Goal: Information Seeking & Learning: Learn about a topic

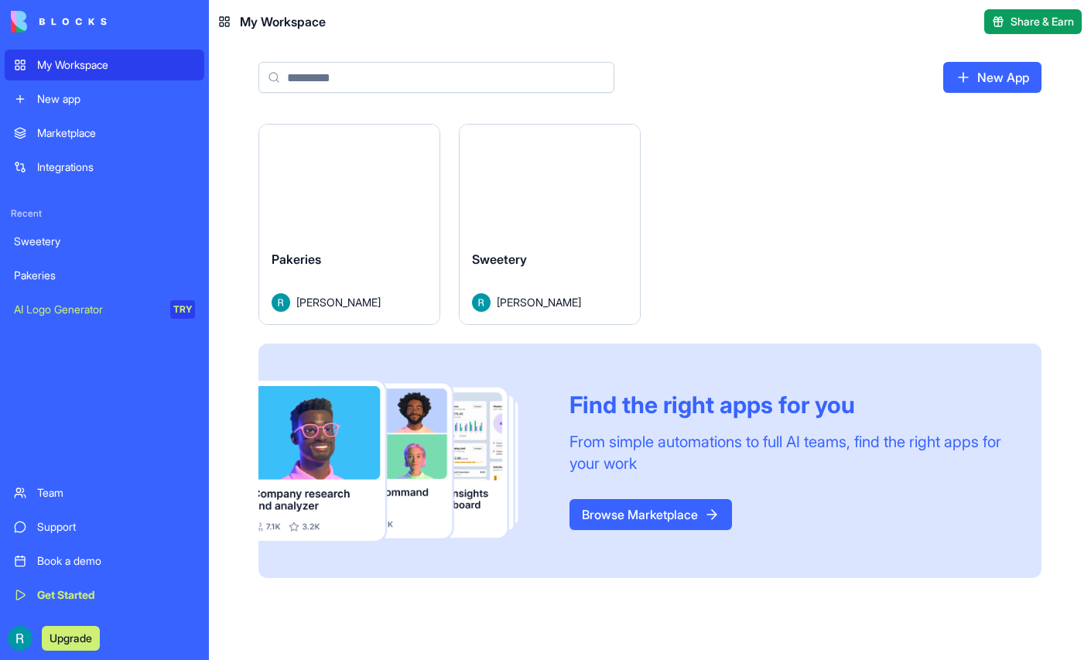
click at [608, 197] on button "Launch" at bounding box center [550, 181] width 116 height 31
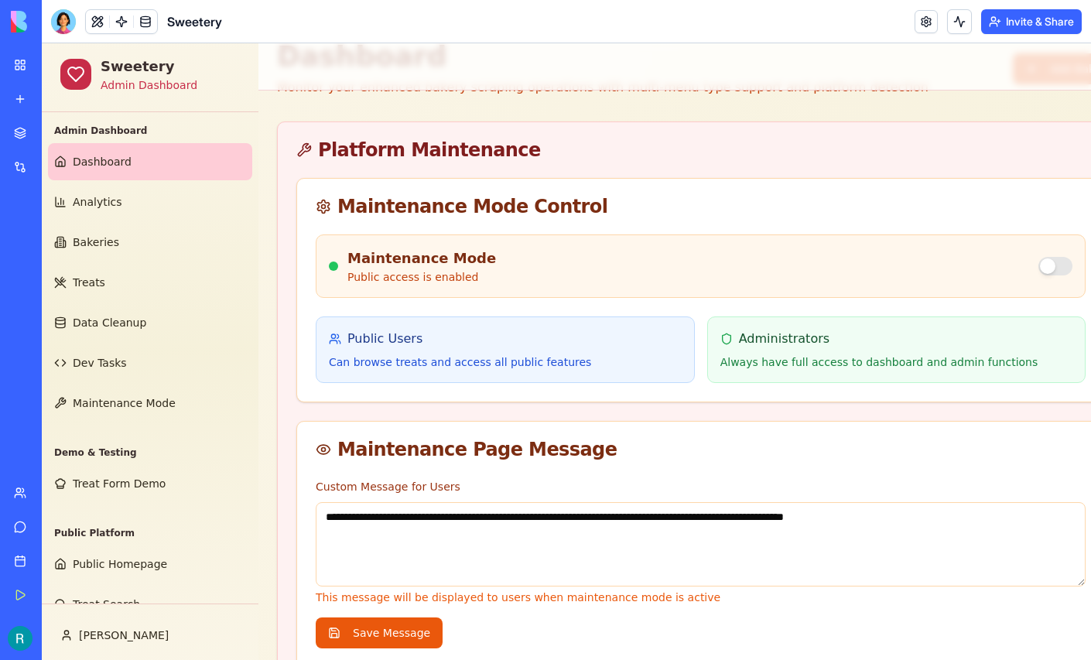
scroll to position [73, 0]
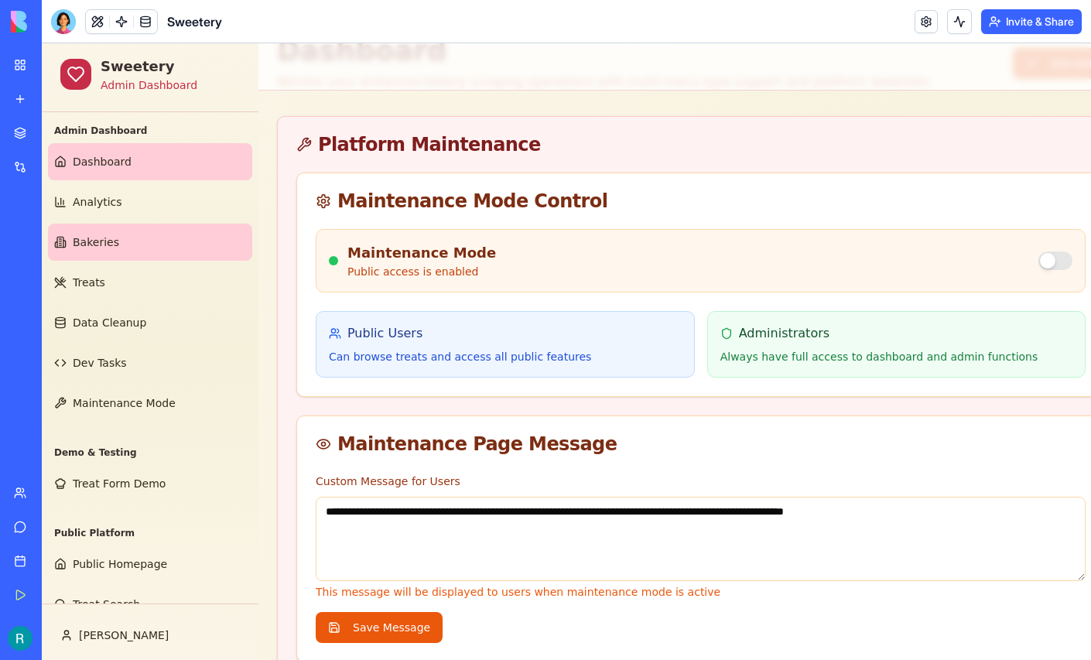
click at [134, 257] on link "Bakeries" at bounding box center [150, 242] width 204 height 37
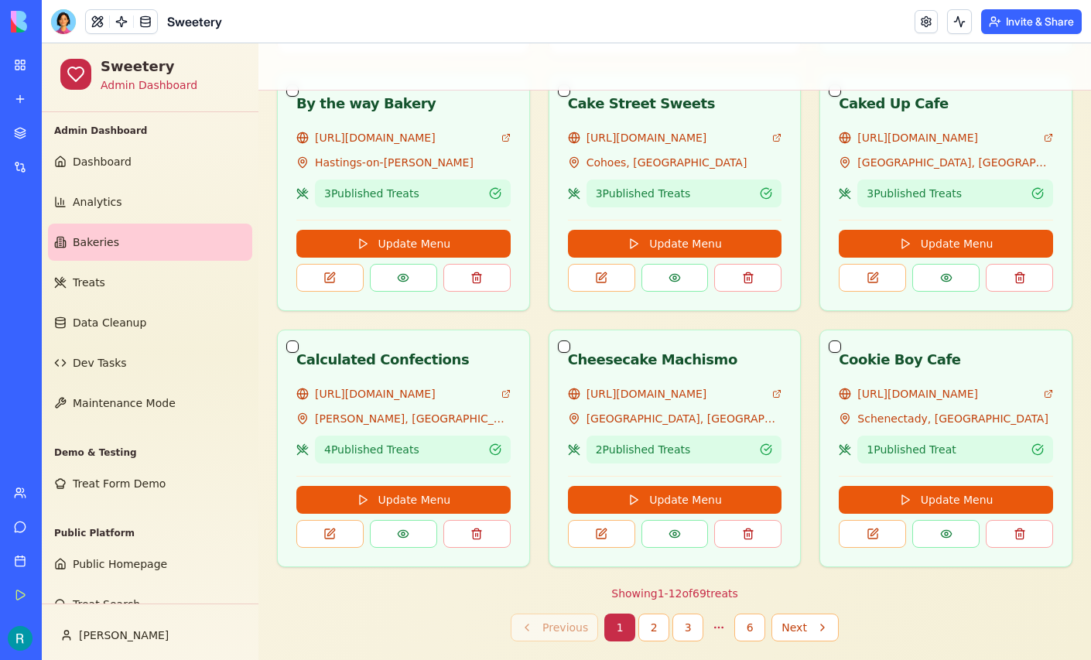
scroll to position [1299, 0]
click at [380, 386] on link "[URL][DOMAIN_NAME]" at bounding box center [405, 393] width 180 height 15
click at [951, 386] on link "[URL][DOMAIN_NAME]" at bounding box center [947, 393] width 180 height 15
click at [653, 614] on button "2" at bounding box center [653, 628] width 31 height 28
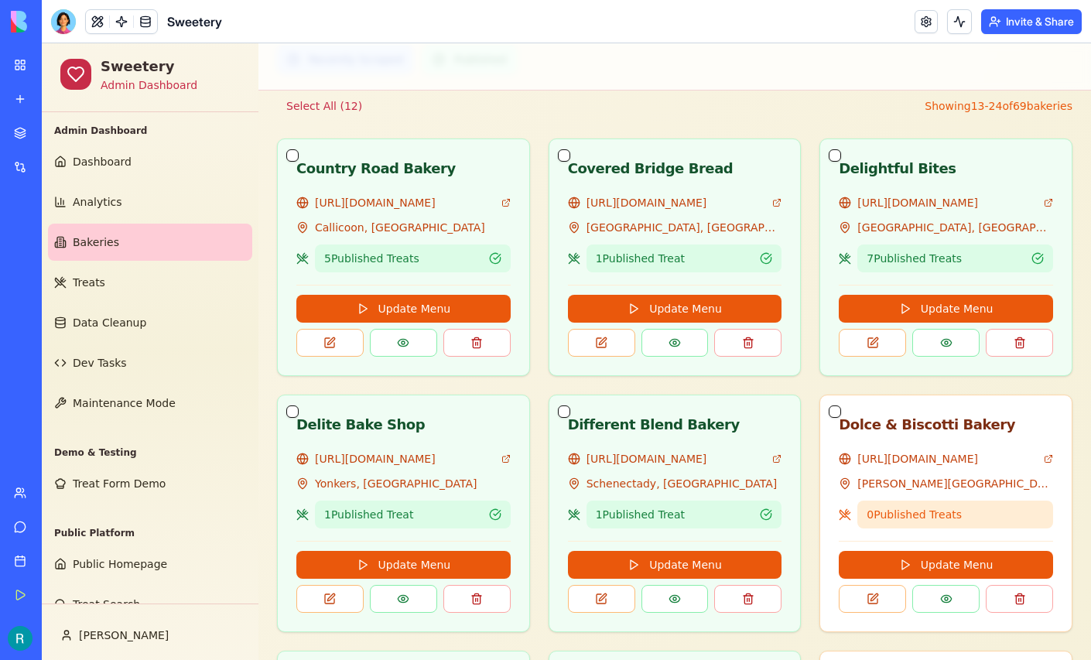
scroll to position [514, 0]
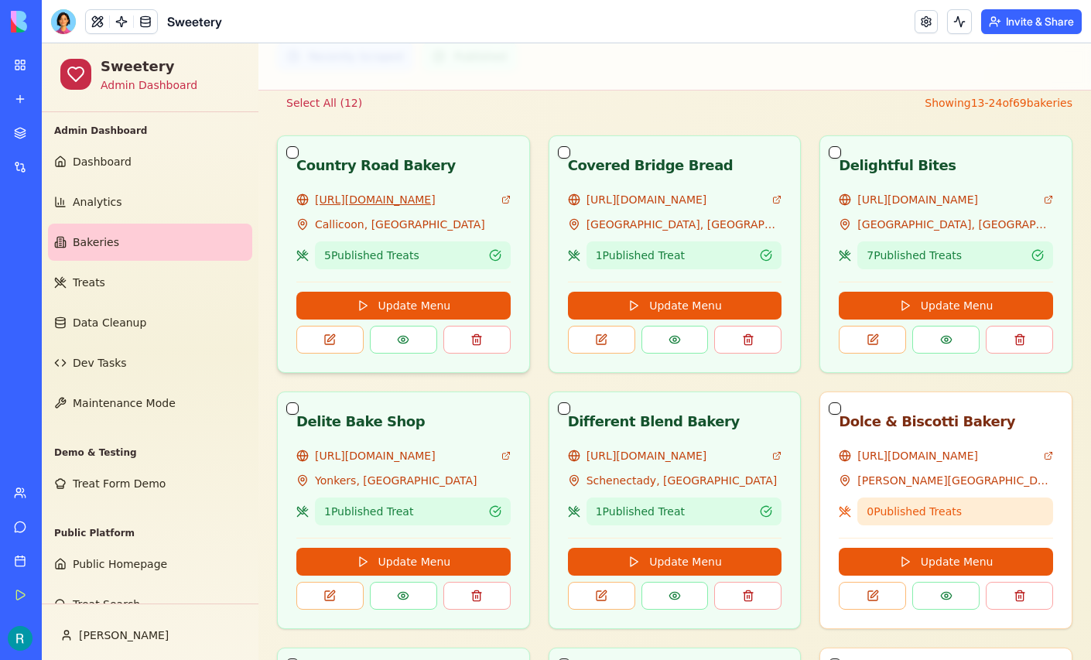
click at [404, 207] on link "[URL][DOMAIN_NAME]" at bounding box center [405, 199] width 180 height 15
